Goal: Task Accomplishment & Management: Complete application form

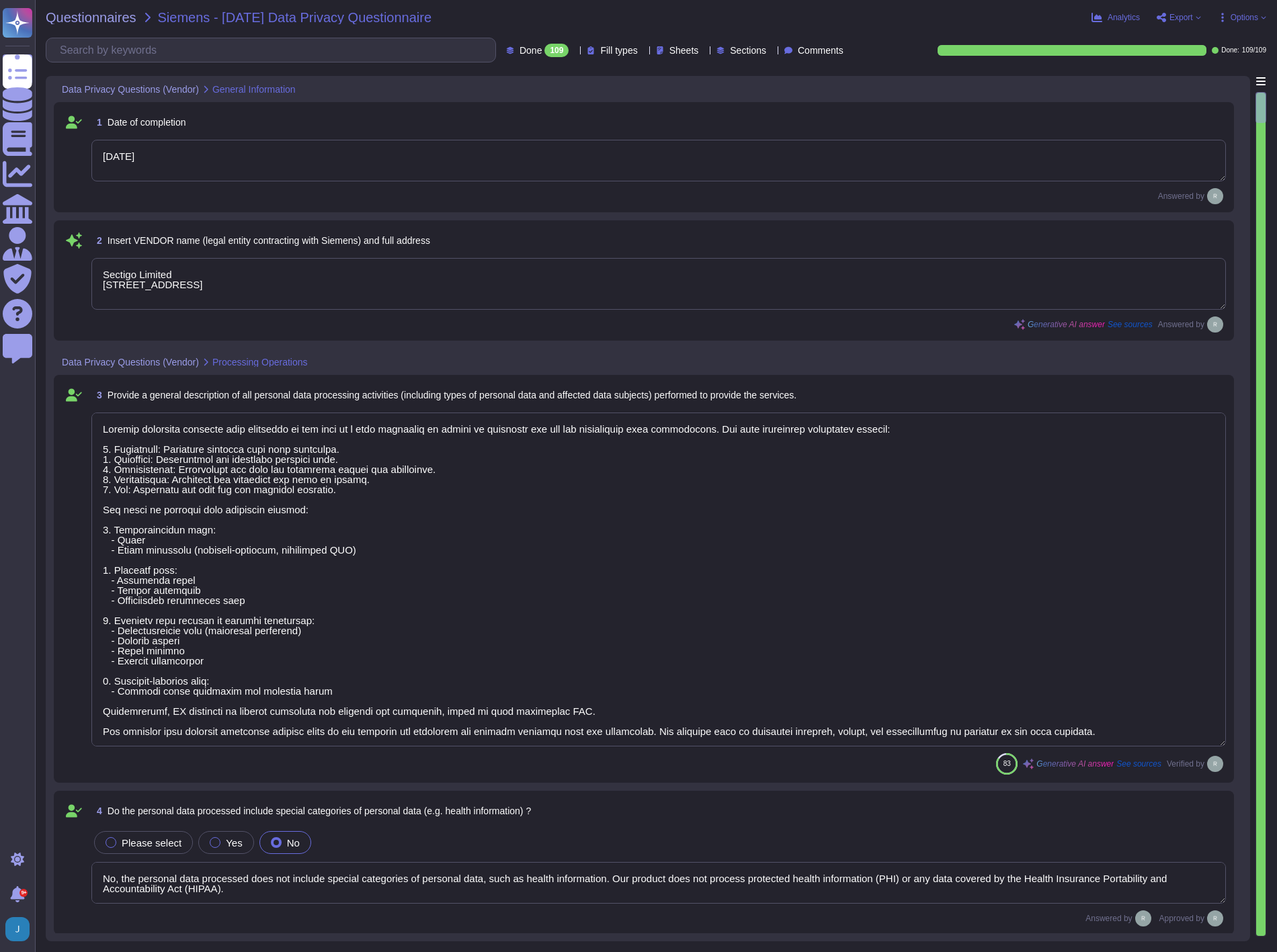
type textarea "[DATE]"
type textarea "Sectigo Limited [STREET_ADDRESS]"
type textarea "Sectigo processes personal data primarily in the role of a data processor on be…"
type textarea "No, the personal data processed does not include special categories of personal…"
type textarea "Yes, our organization has appointed a data protection officer who is responsibl…"
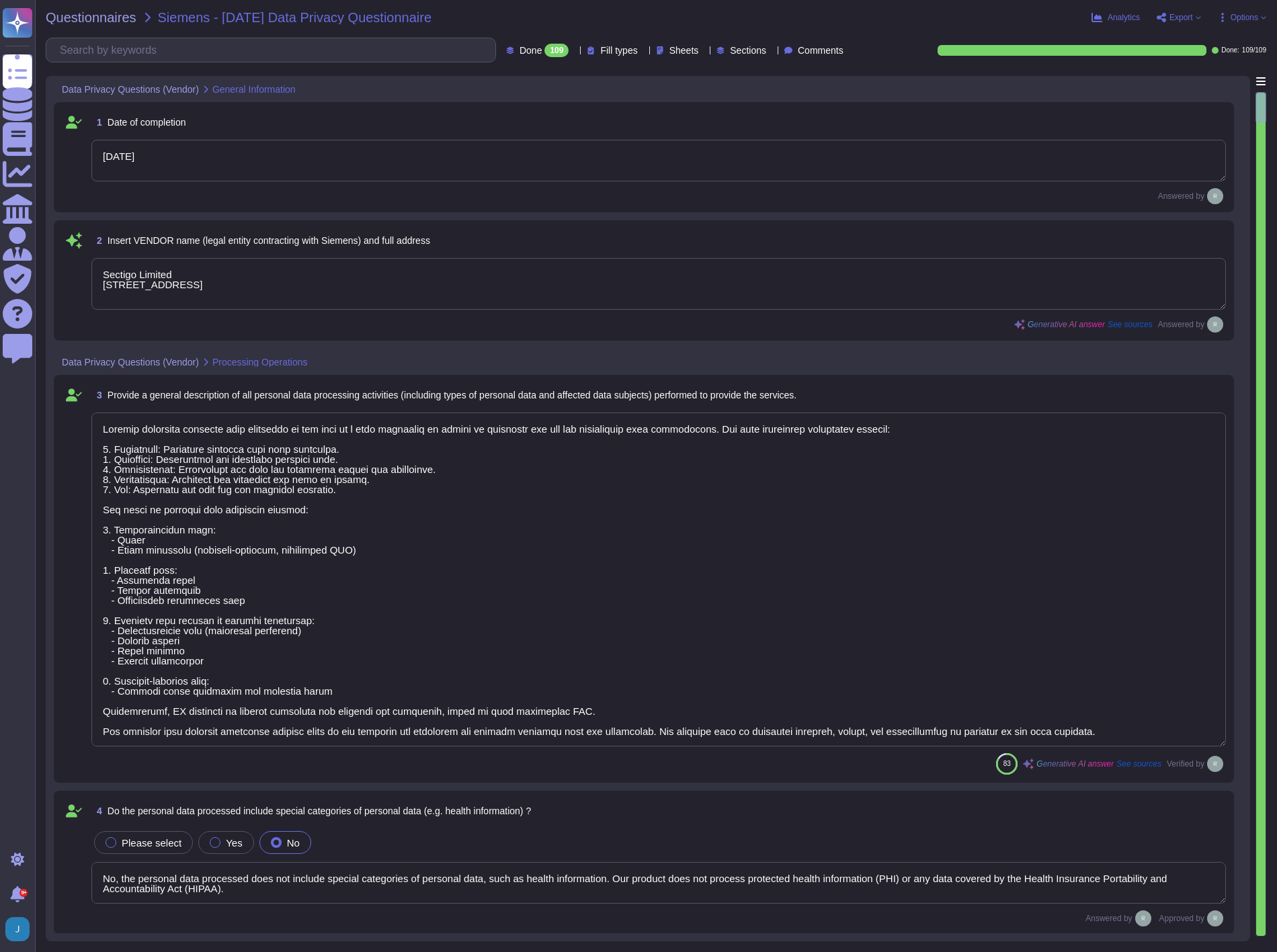
type textarea "Our data centers where the solution is hosted are located in the [GEOGRAPHIC_DA…"
click at [82, 22] on span "Questionnaires" at bounding box center [91, 17] width 91 height 13
